Goal: Task Accomplishment & Management: Manage account settings

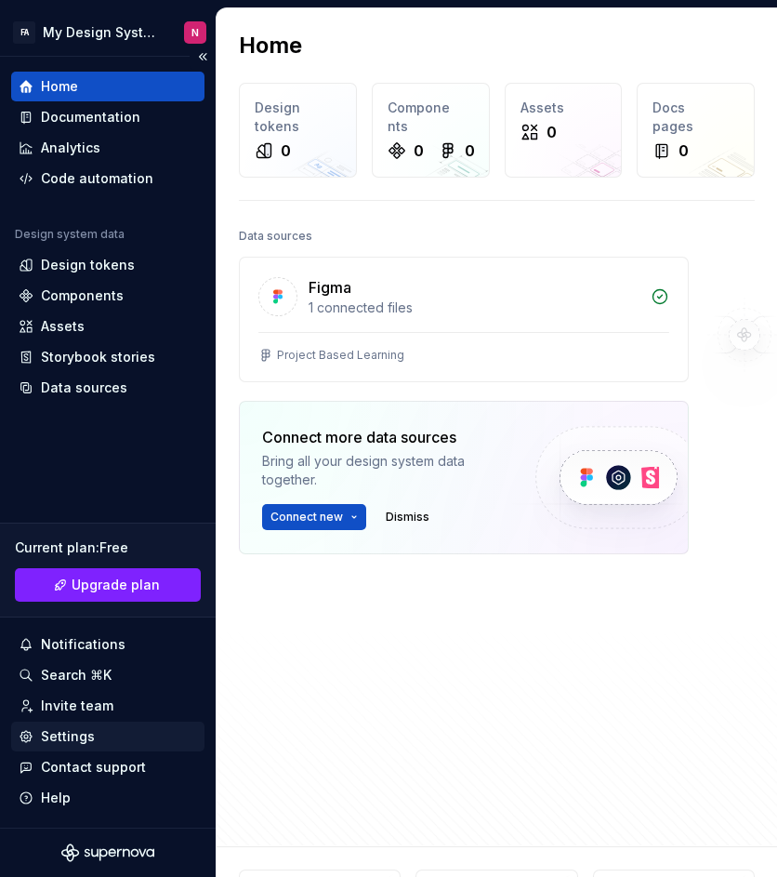
click at [99, 735] on div "Settings" at bounding box center [108, 736] width 178 height 19
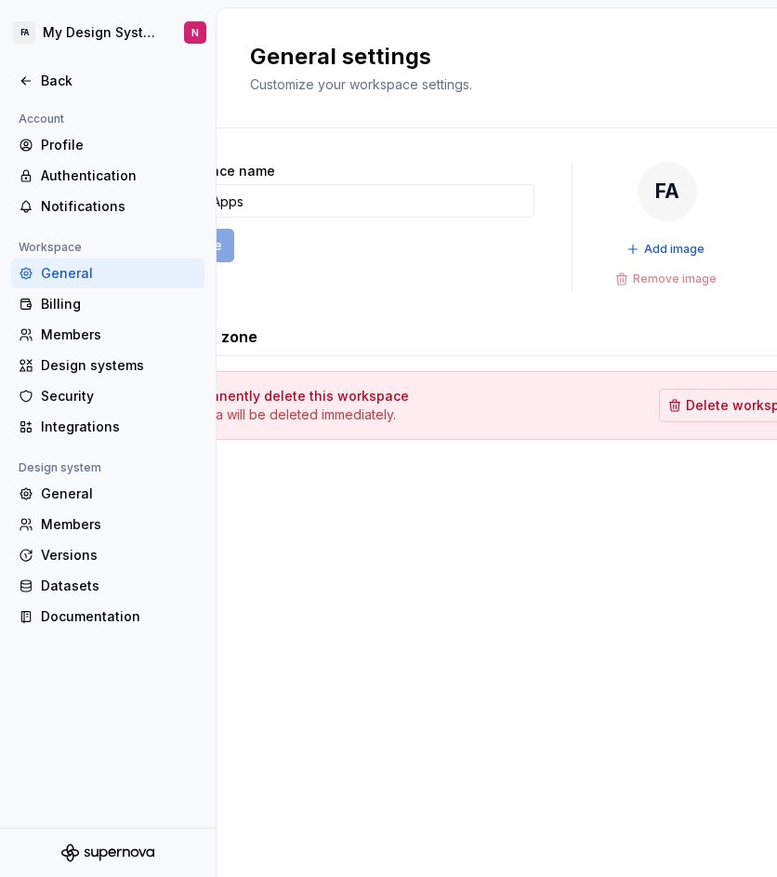
click at [572, 494] on div "Workspace name Flutter Apps Save FA Add image Remove image Danger zone Permanen…" at bounding box center [497, 319] width 669 height 382
click at [59, 81] on div "Back" at bounding box center [119, 81] width 156 height 19
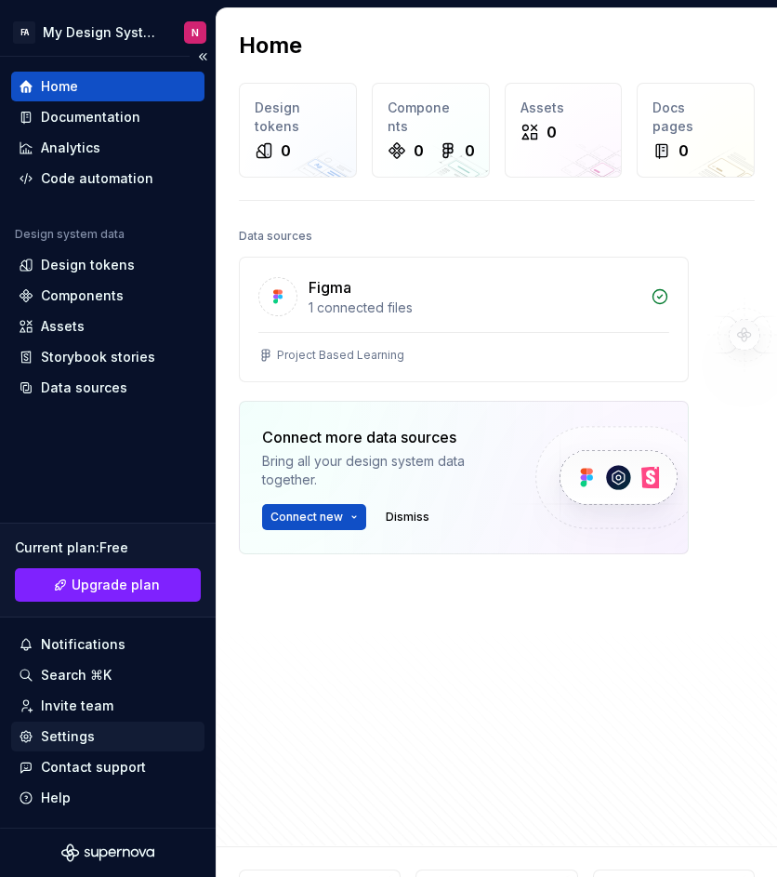
click at [93, 740] on div "Settings" at bounding box center [108, 736] width 178 height 19
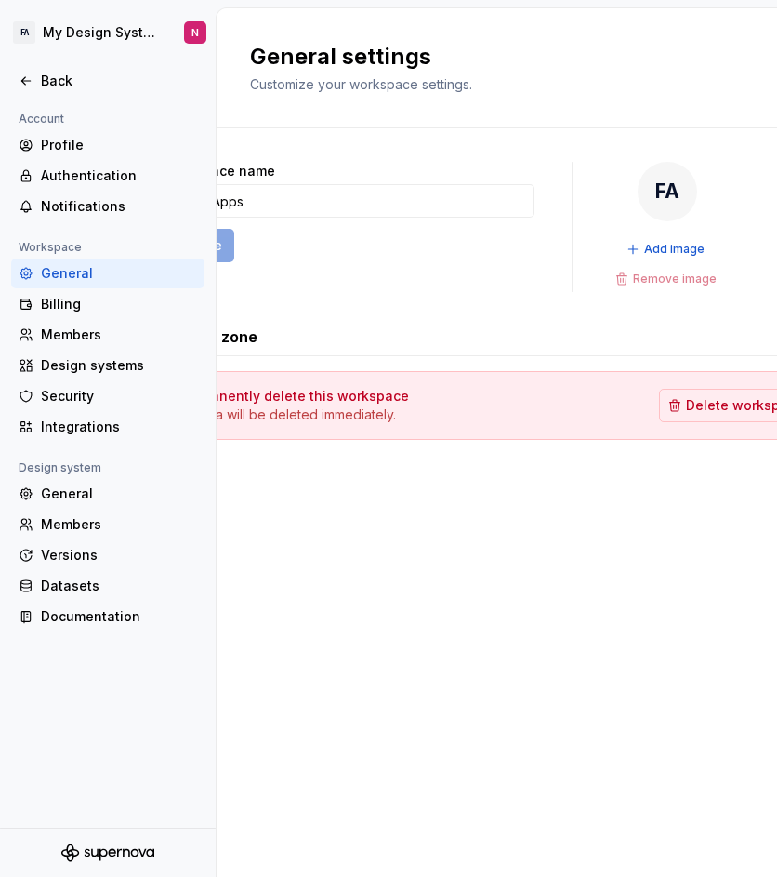
click at [75, 271] on div "General" at bounding box center [119, 273] width 156 height 19
click at [76, 486] on div "General" at bounding box center [119, 493] width 156 height 19
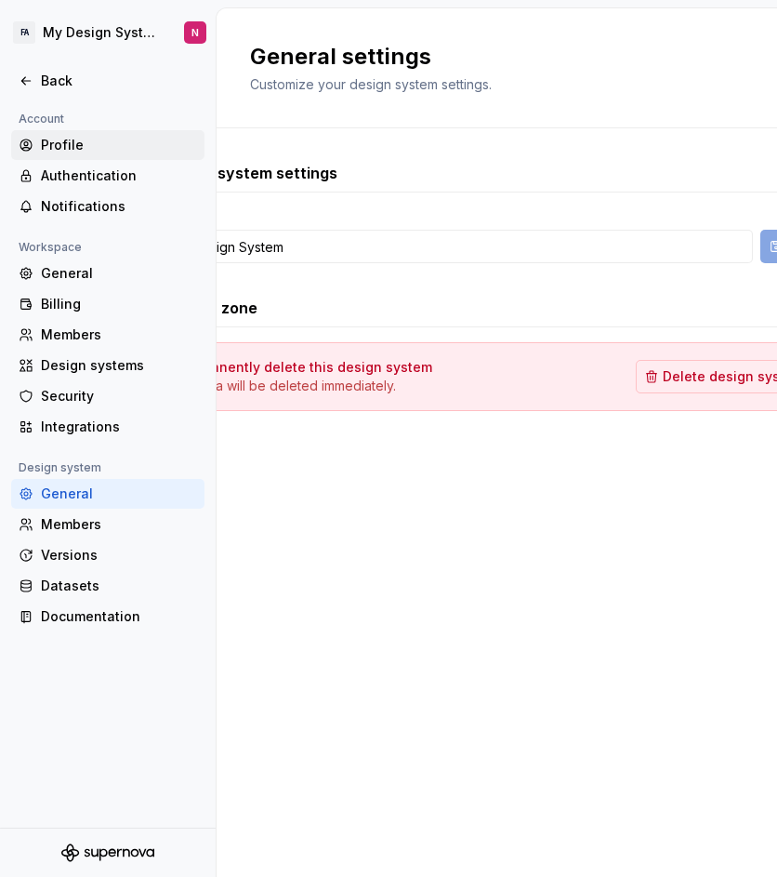
click at [103, 138] on div "Profile" at bounding box center [119, 145] width 156 height 19
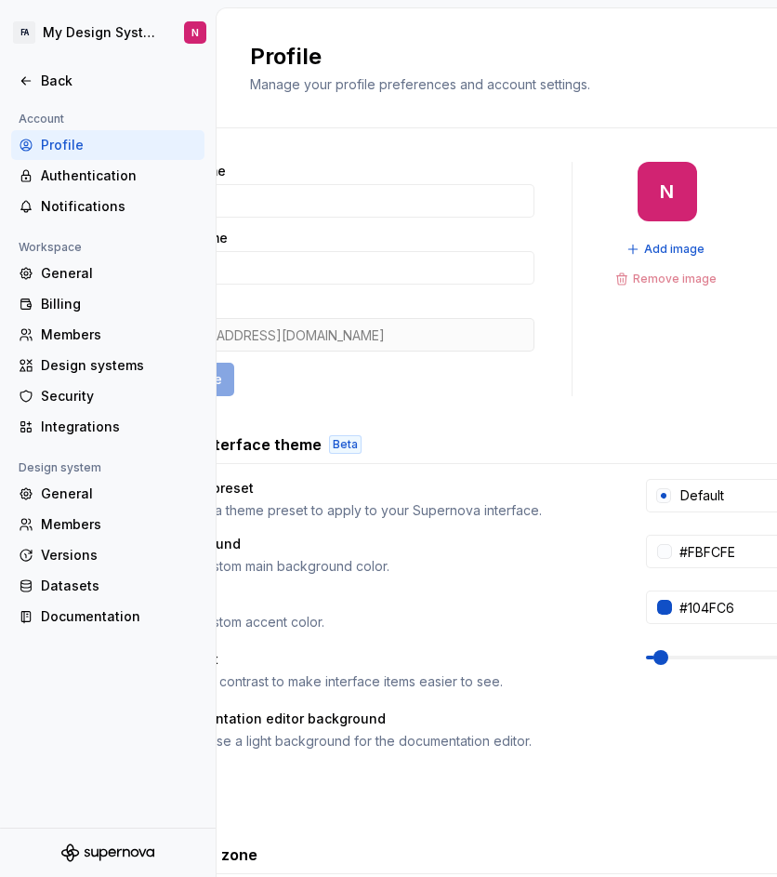
click at [639, 323] on div "N Add image Remove image" at bounding box center [667, 279] width 115 height 234
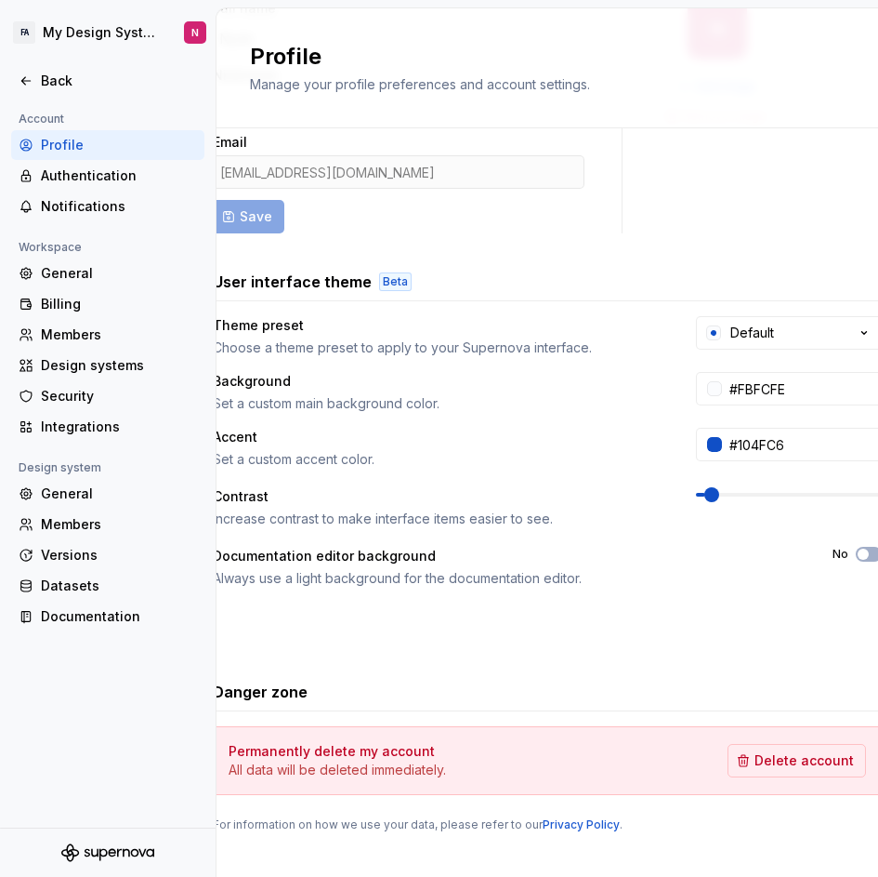
scroll to position [203, 0]
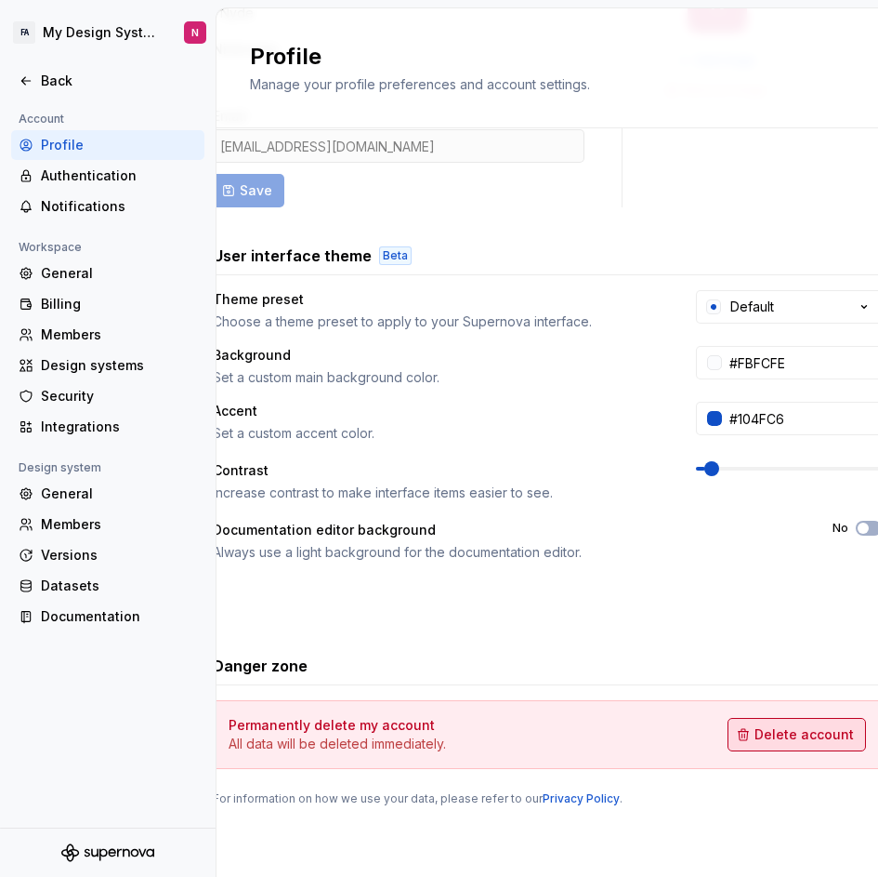
click at [776, 718] on button "Delete account" at bounding box center [797, 734] width 138 height 33
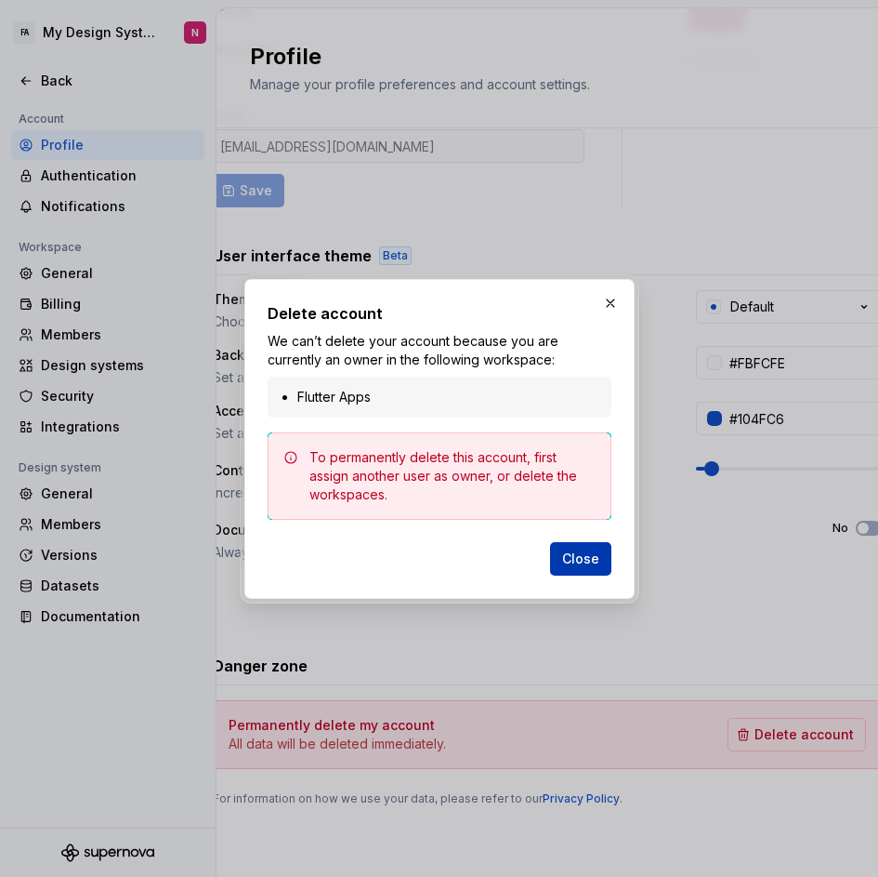
click at [578, 555] on span "Close" at bounding box center [580, 558] width 37 height 19
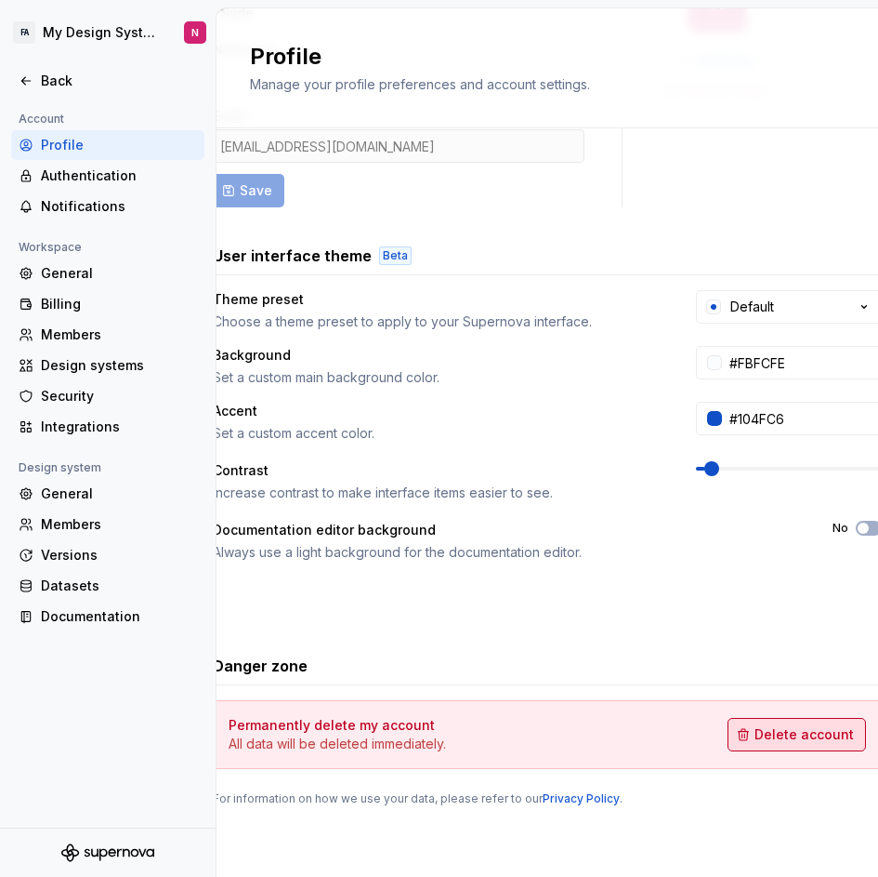
click at [776, 725] on span "Delete account" at bounding box center [804, 734] width 99 height 19
click at [86, 277] on div "General" at bounding box center [119, 273] width 156 height 19
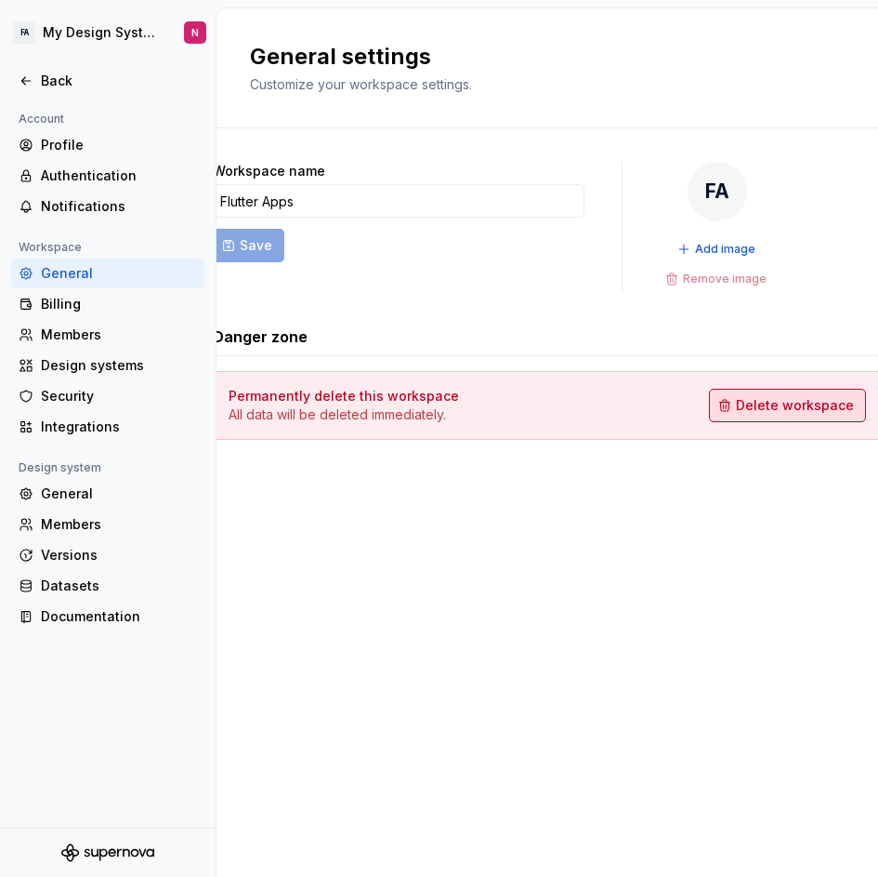
click at [776, 407] on span "Delete workspace" at bounding box center [795, 405] width 118 height 19
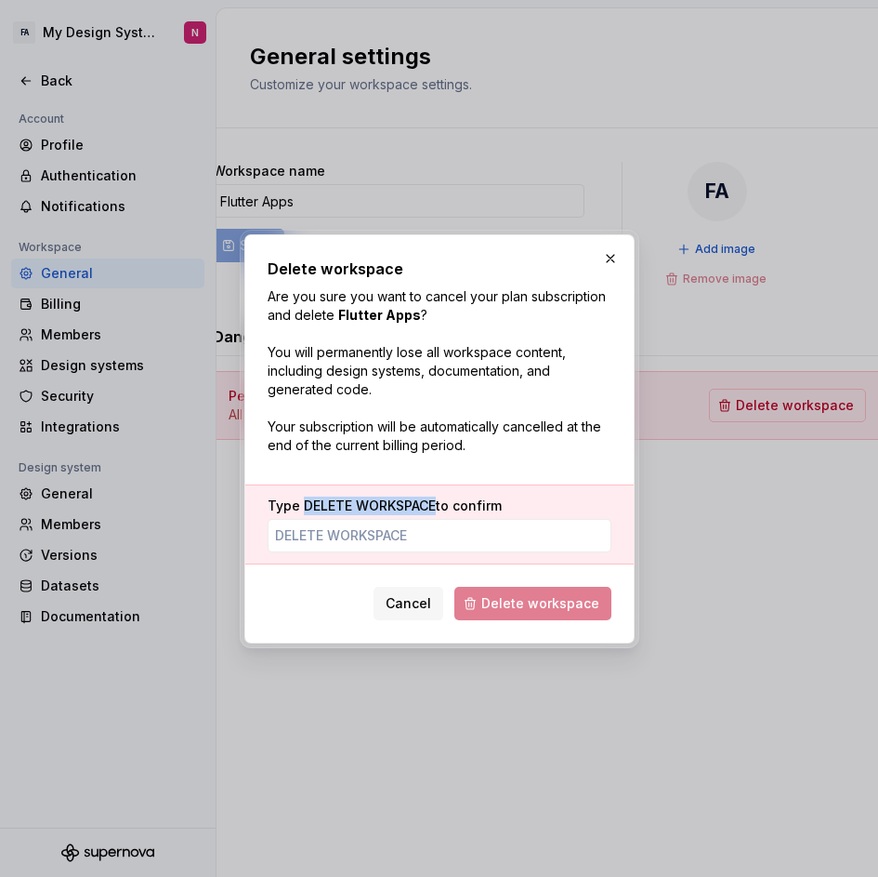
drag, startPoint x: 435, startPoint y: 501, endPoint x: 306, endPoint y: 506, distance: 129.3
click at [306, 506] on span "DELETE WORKSPACE" at bounding box center [370, 505] width 132 height 16
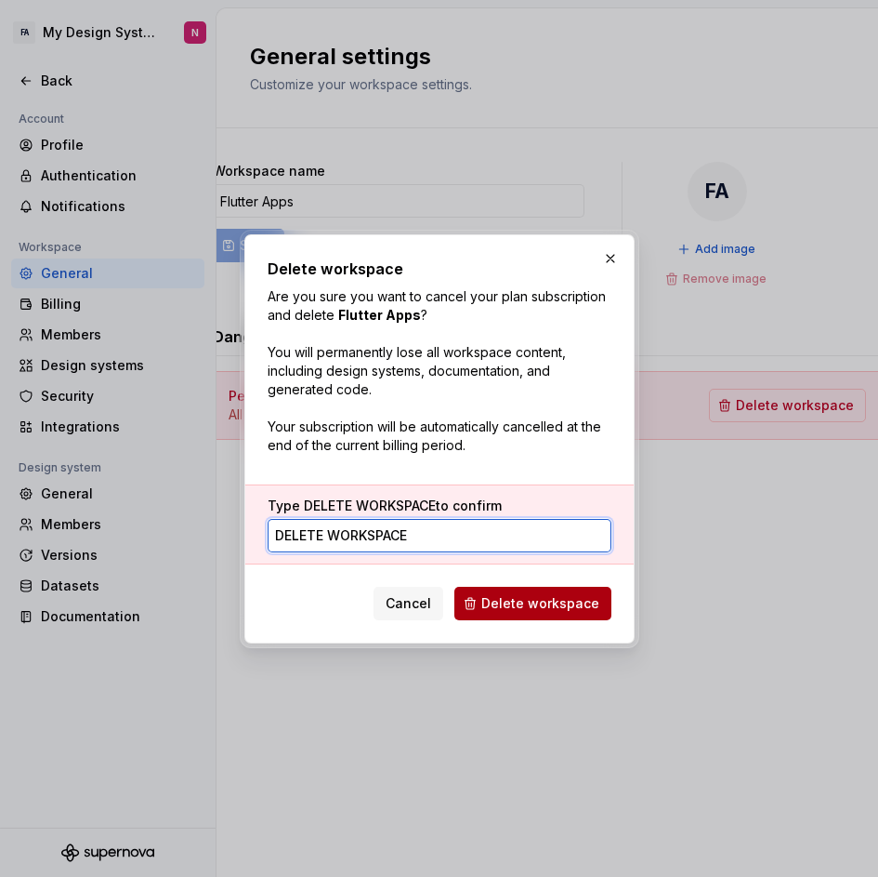
type input "DELETE WORKSPACE"
click at [543, 597] on span "Delete workspace" at bounding box center [540, 603] width 118 height 19
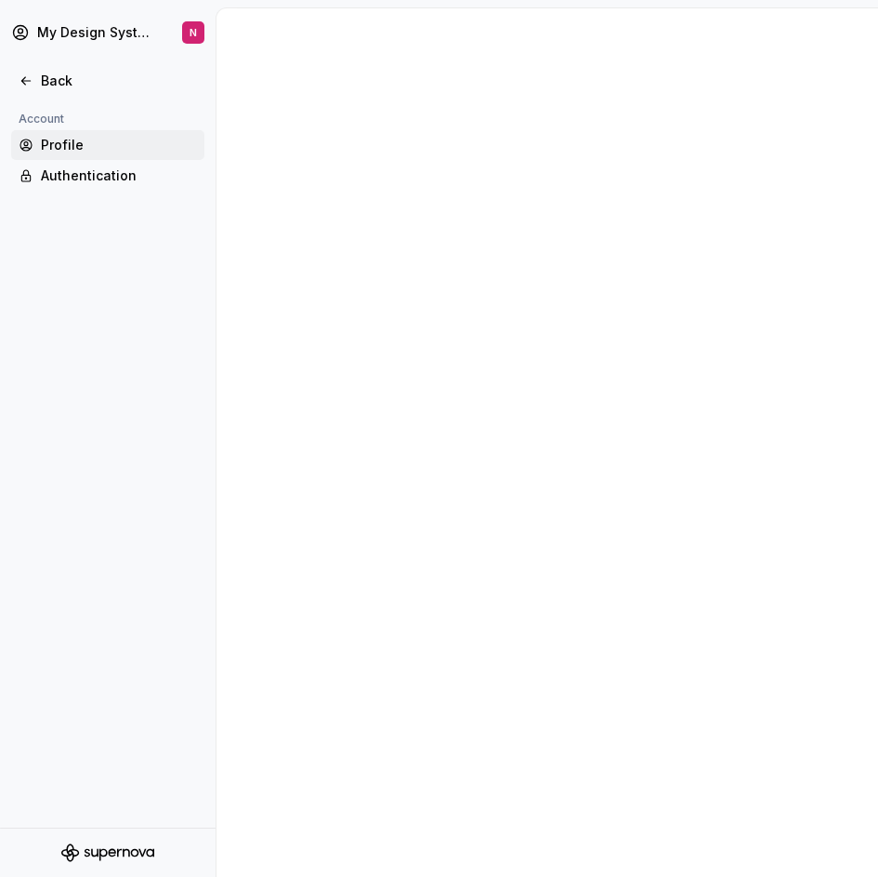
click at [74, 145] on div "Profile" at bounding box center [119, 145] width 156 height 19
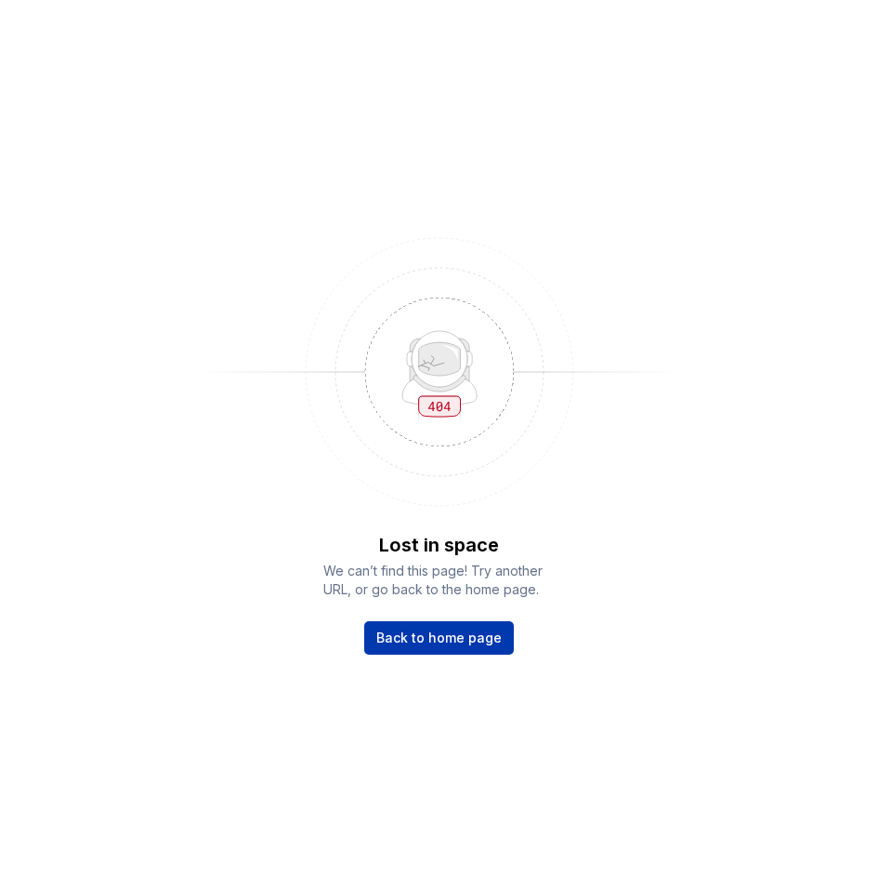
click at [437, 644] on span "Back to home page" at bounding box center [438, 637] width 125 height 19
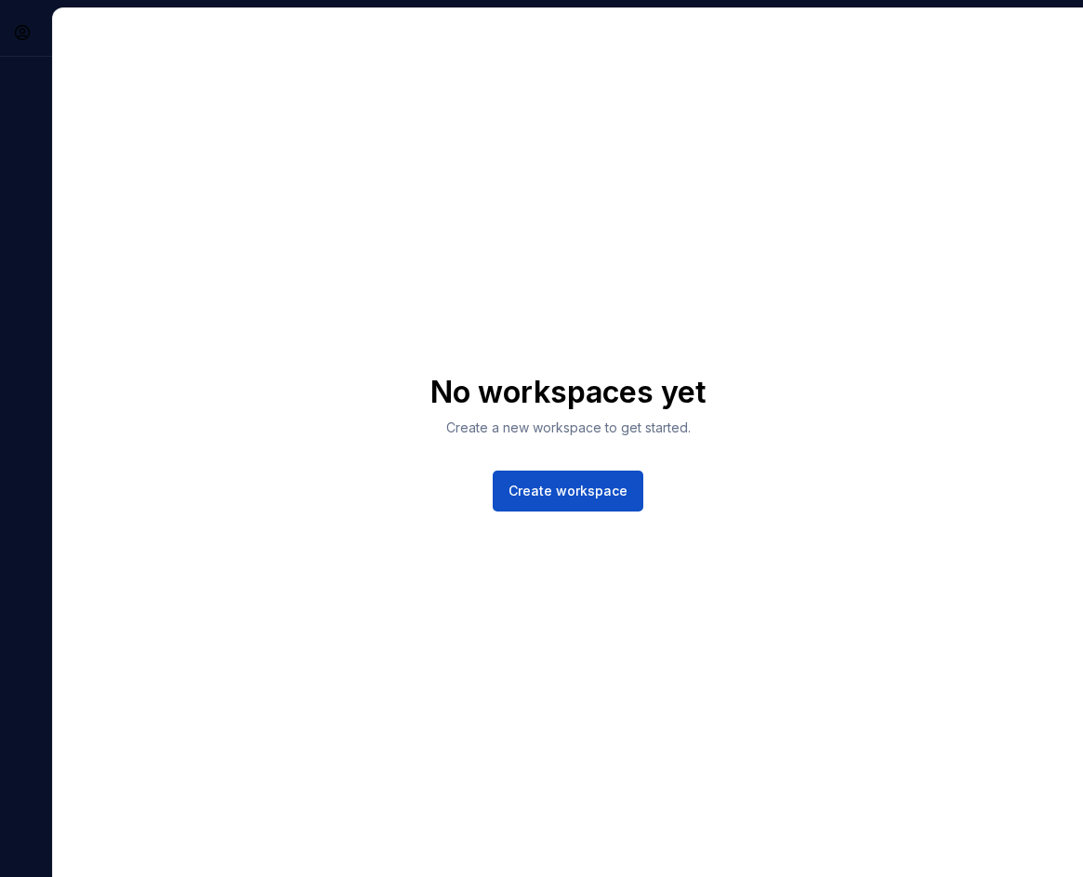
click at [719, 100] on div "No workspaces yet Create a new workspace to get started. Create workspace" at bounding box center [568, 442] width 1030 height 868
click at [235, 34] on div "No workspaces yet Create a new workspace to get started. Create workspace" at bounding box center [568, 442] width 1030 height 868
drag, startPoint x: 235, startPoint y: 33, endPoint x: 244, endPoint y: 5, distance: 30.3
click at [235, 33] on div "No workspaces yet Create a new workspace to get started. Create workspace" at bounding box center [568, 442] width 1030 height 868
click at [828, 355] on div "No workspaces yet Create a new workspace to get started. Create workspace" at bounding box center [568, 442] width 1030 height 868
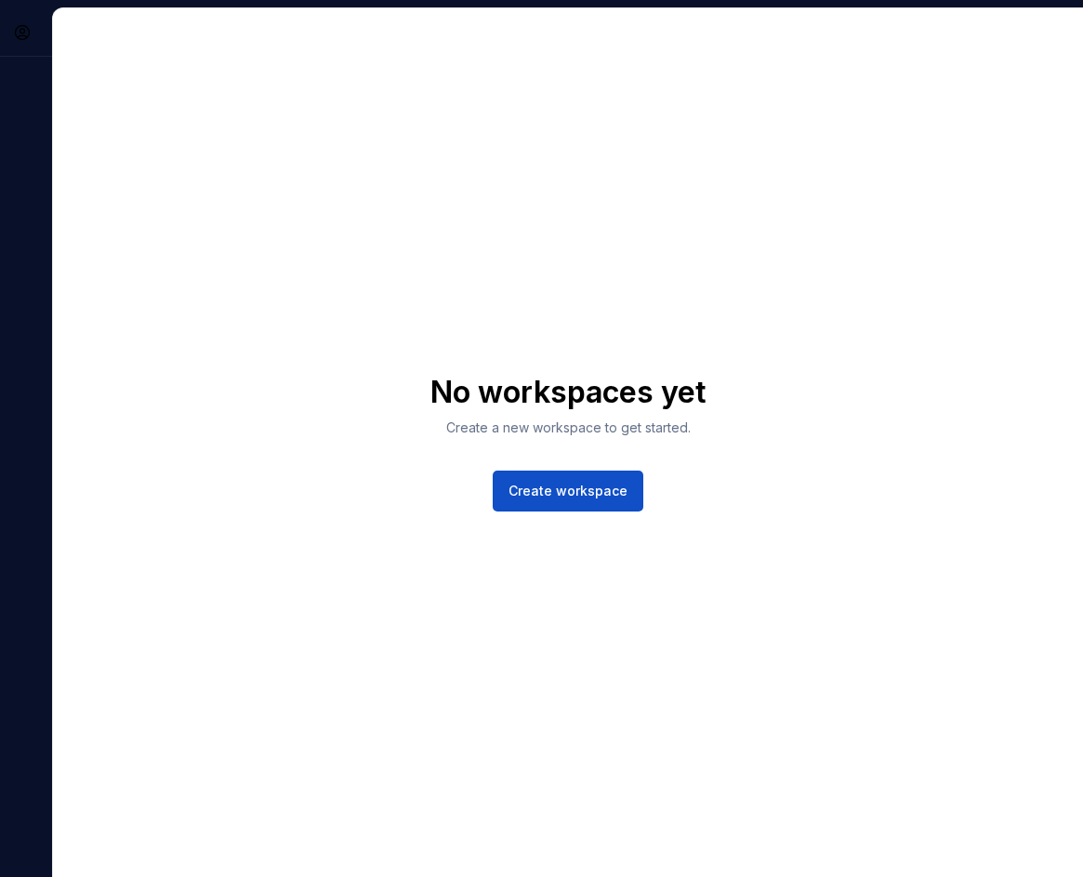
click at [829, 356] on div "No workspaces yet Create a new workspace to get started. Create workspace" at bounding box center [568, 442] width 1030 height 868
click at [1024, 120] on div "No workspaces yet Create a new workspace to get started. Create workspace" at bounding box center [568, 442] width 1030 height 868
drag, startPoint x: 1023, startPoint y: 114, endPoint x: 1032, endPoint y: 13, distance: 101.7
click at [1023, 113] on div "No workspaces yet Create a new workspace to get started. Create workspace" at bounding box center [568, 442] width 1030 height 868
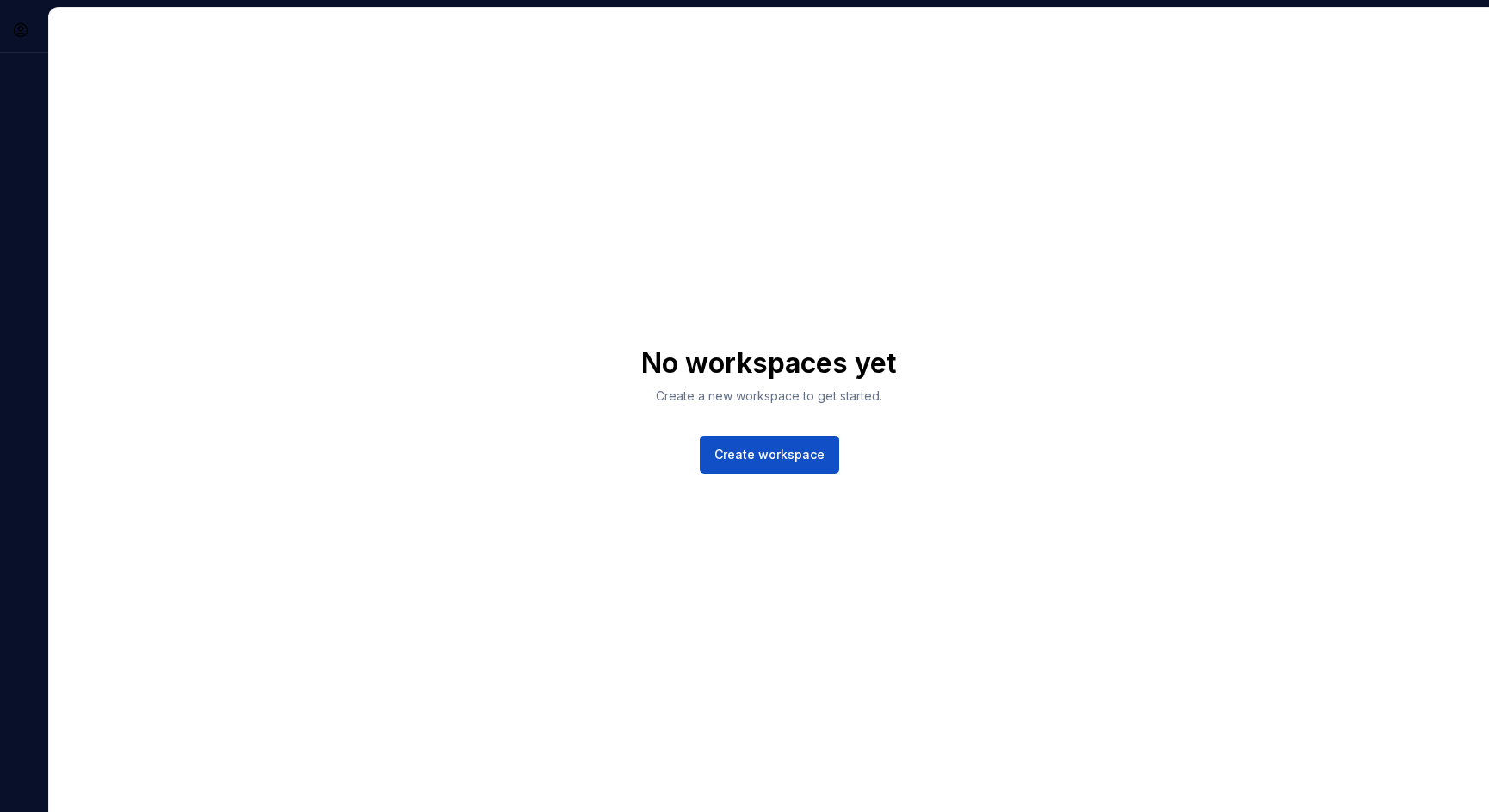
click at [1002, 143] on div "No workspaces yet Create a new workspace to get started. Create workspace" at bounding box center [769, 409] width 1440 height 804
click at [1002, 142] on div "No workspaces yet Create a new workspace to get started. Create workspace" at bounding box center [769, 409] width 1440 height 804
drag, startPoint x: 540, startPoint y: 156, endPoint x: 525, endPoint y: 142, distance: 20.5
drag, startPoint x: 525, startPoint y: 142, endPoint x: 499, endPoint y: 188, distance: 52.8
click at [472, 139] on div "No workspaces yet Create a new workspace to get started. Create workspace" at bounding box center [769, 409] width 1440 height 804
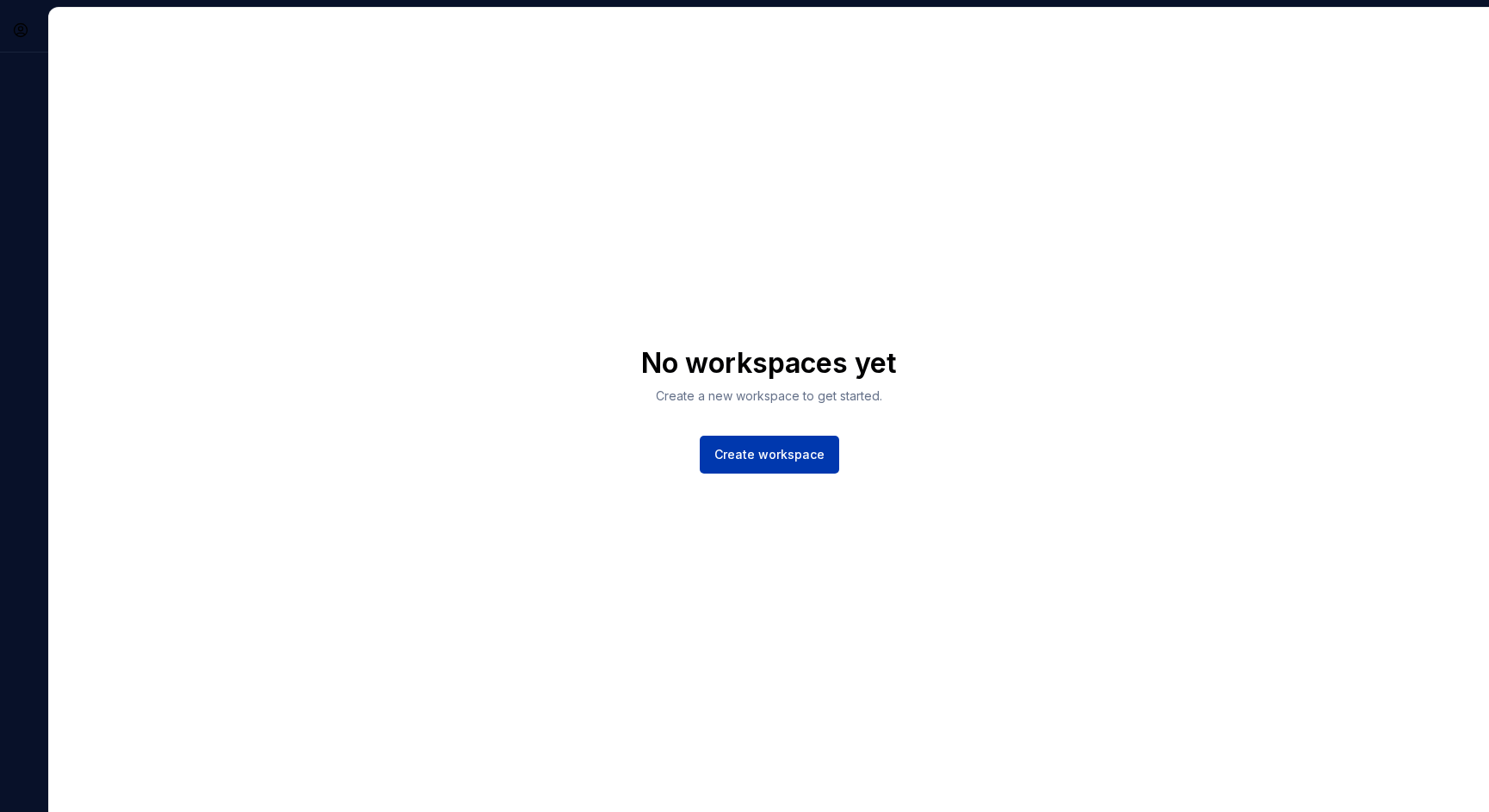
click at [765, 454] on span "Create workspace" at bounding box center [769, 454] width 110 height 18
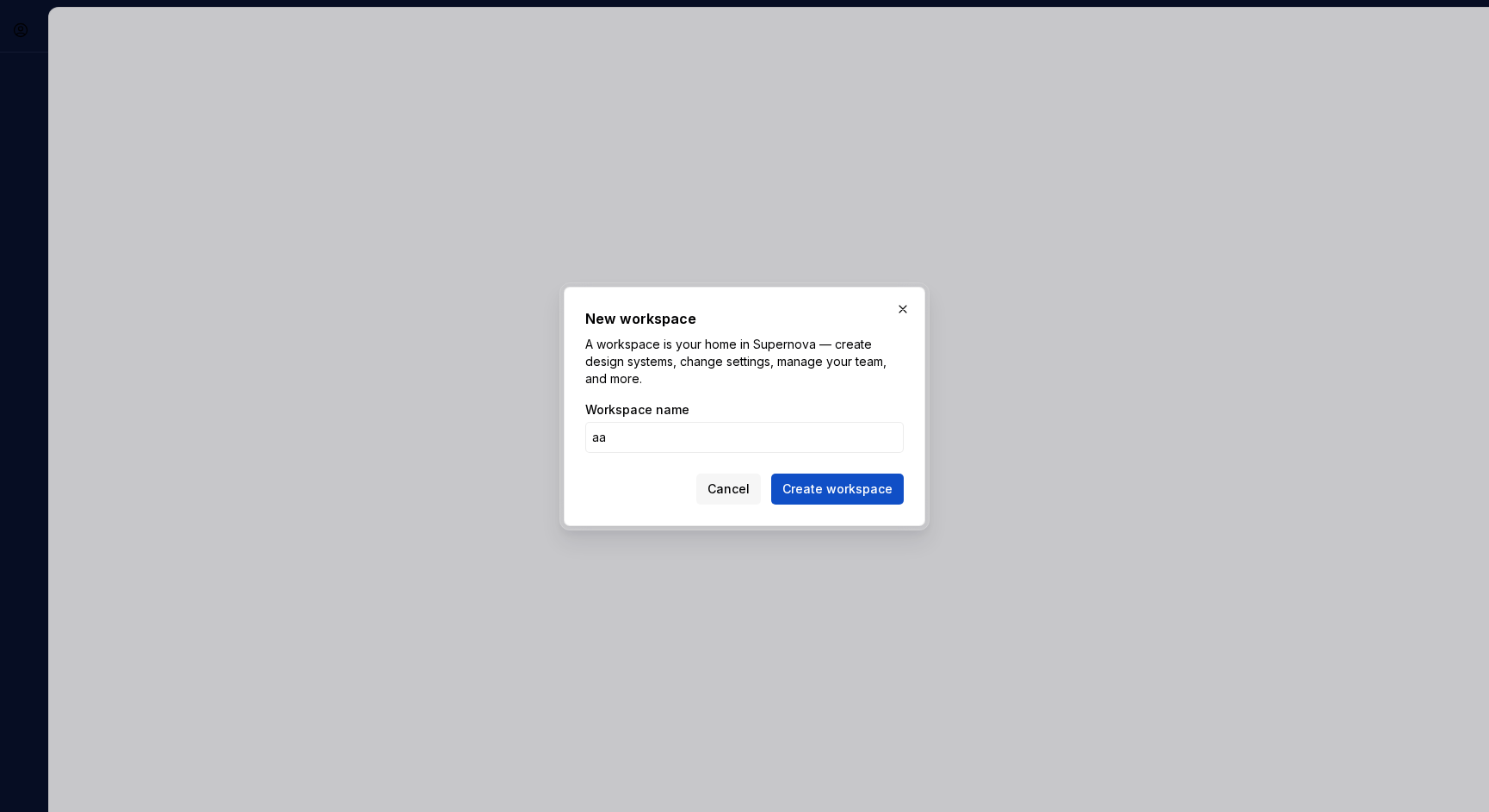
type input "aa"
click at [771, 473] on button "Create workspace" at bounding box center [837, 488] width 132 height 31
